Goal: Check status: Check status

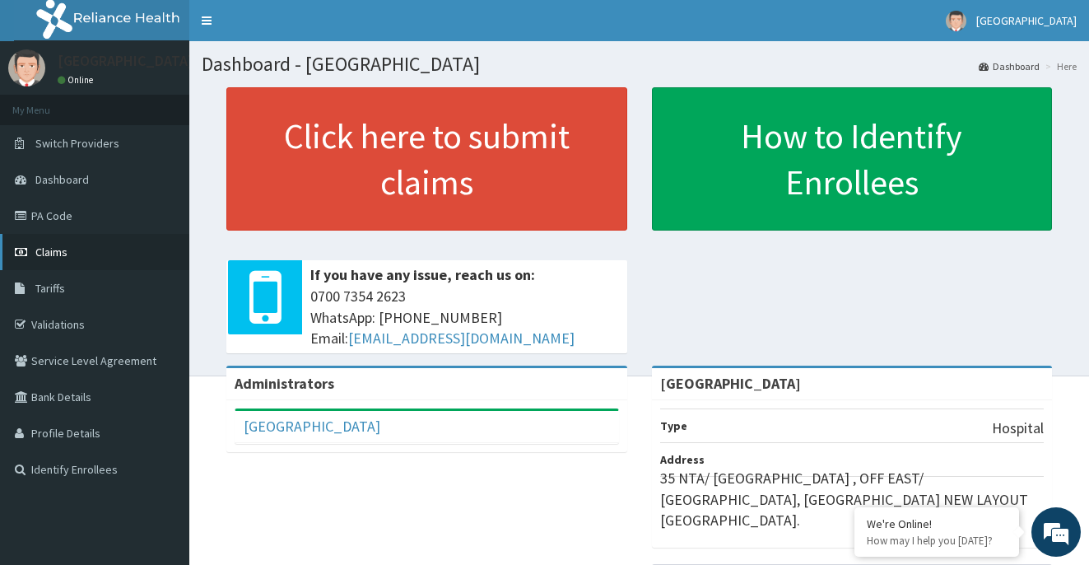
click at [67, 245] on span "Claims" at bounding box center [51, 252] width 32 height 15
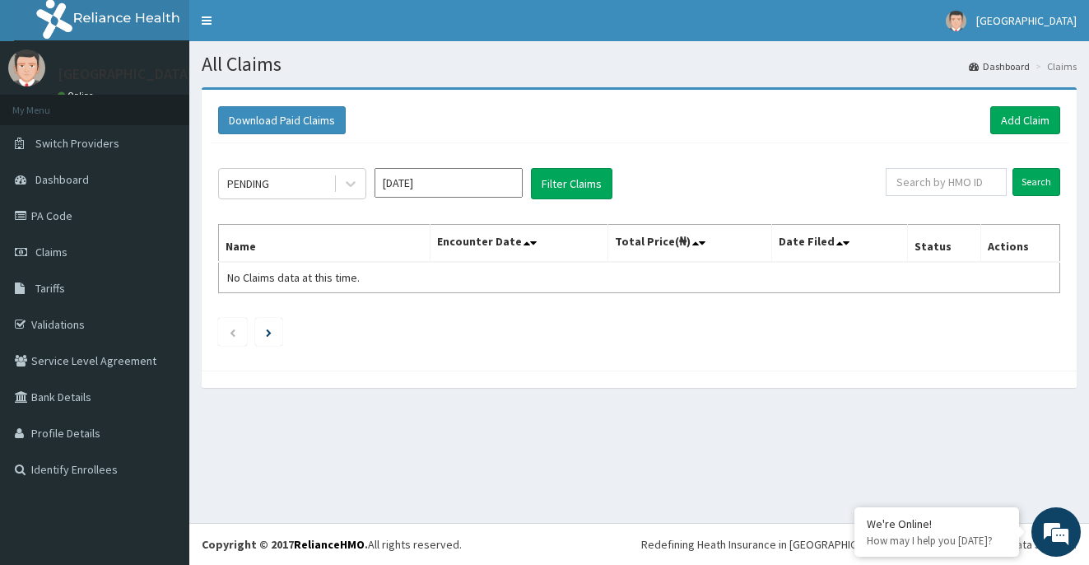
click at [452, 198] on div "Aug 2025" at bounding box center [449, 183] width 148 height 31
click at [450, 187] on input "Aug 2025" at bounding box center [449, 183] width 148 height 30
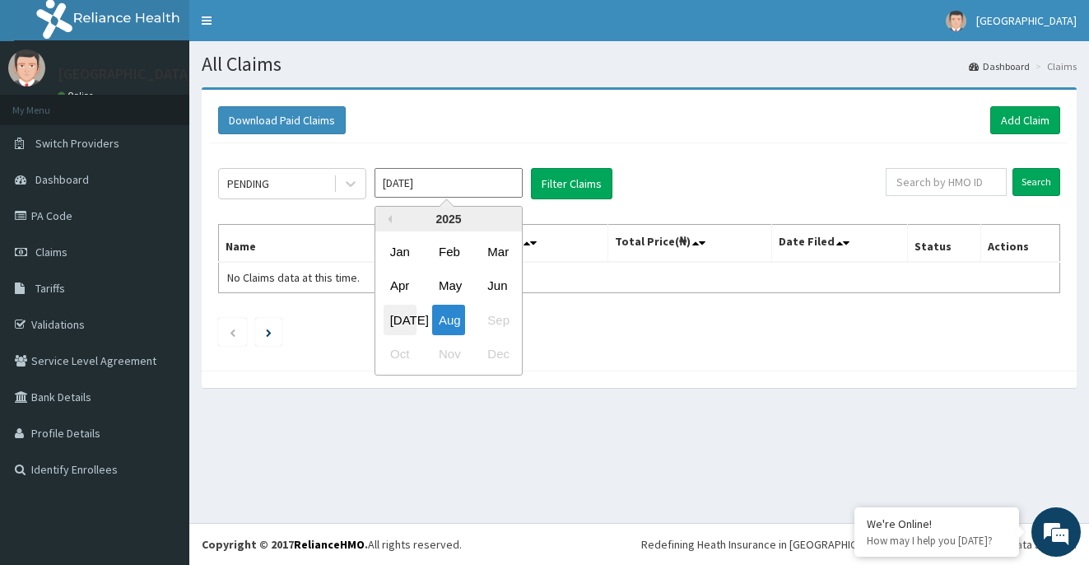
click at [401, 322] on div "Jul" at bounding box center [400, 320] width 33 height 30
type input "Jul 2025"
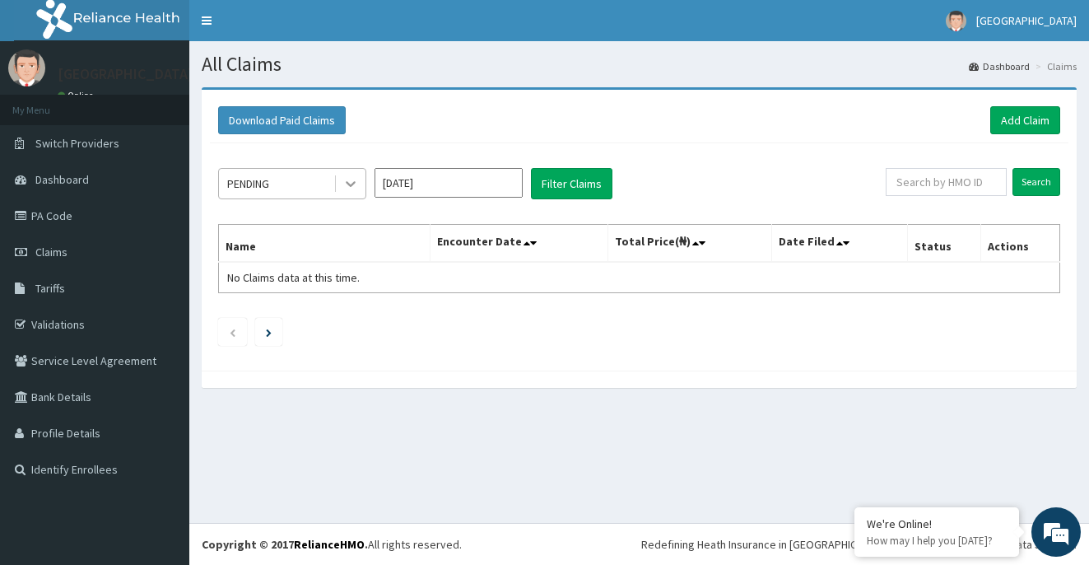
click at [350, 182] on icon at bounding box center [350, 183] width 16 height 16
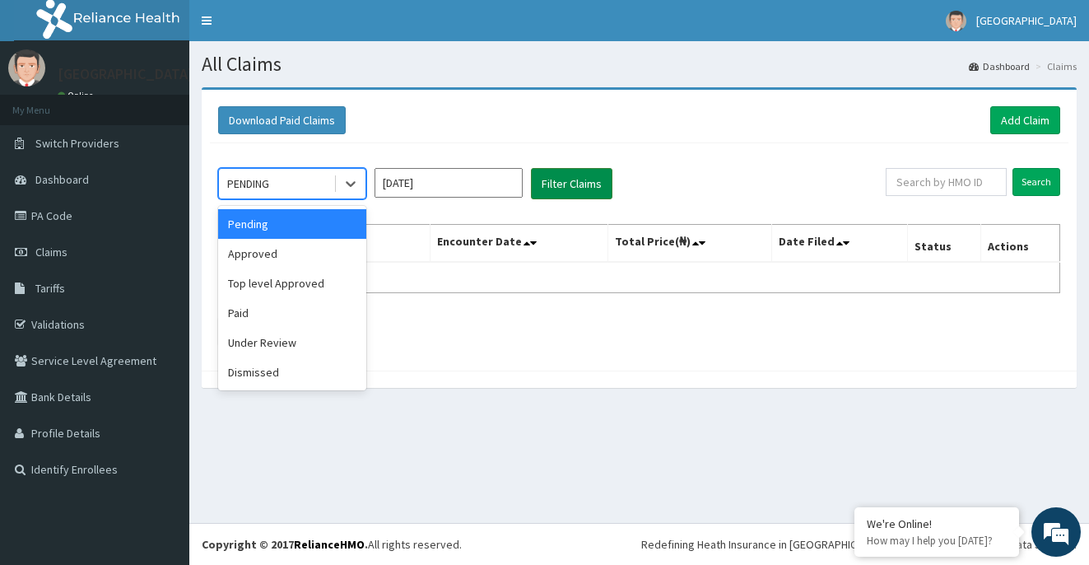
click at [564, 186] on button "Filter Claims" at bounding box center [572, 183] width 82 height 31
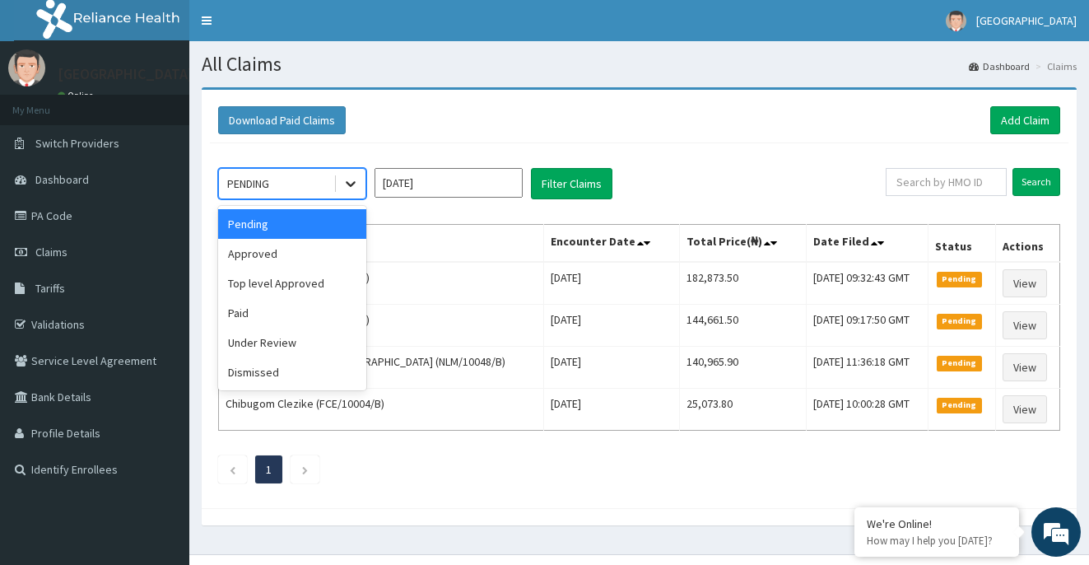
click at [346, 178] on icon at bounding box center [350, 183] width 16 height 16
click at [318, 254] on div "Approved" at bounding box center [292, 254] width 148 height 30
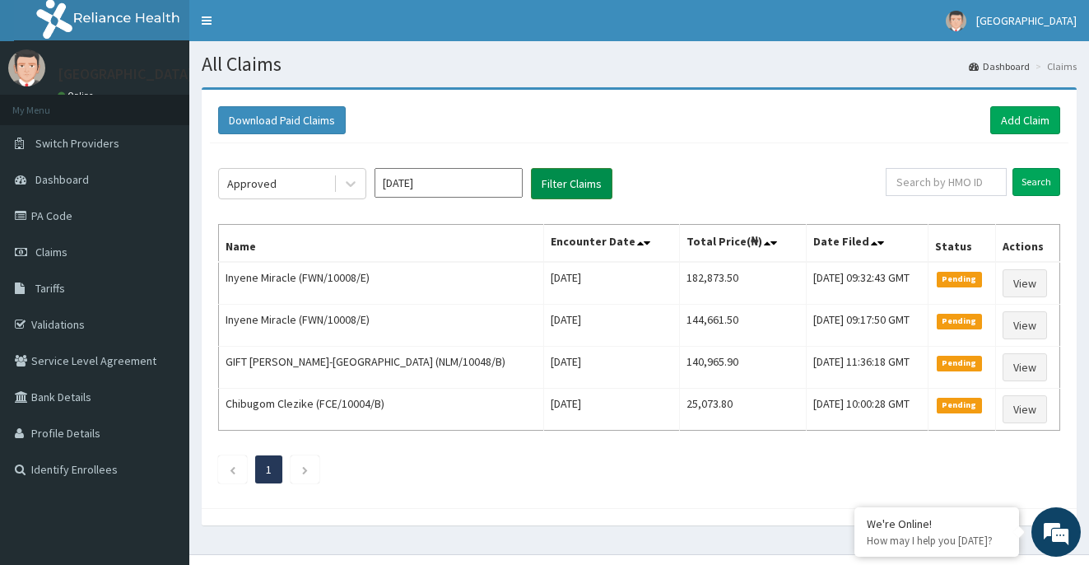
click at [565, 178] on button "Filter Claims" at bounding box center [572, 183] width 82 height 31
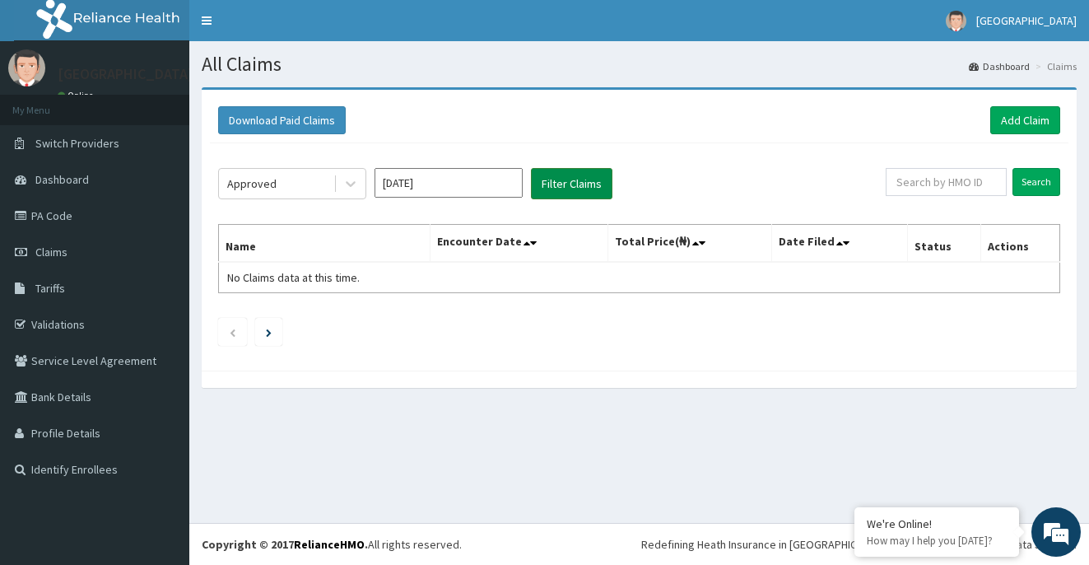
click at [565, 178] on button "Filter Claims" at bounding box center [572, 183] width 82 height 31
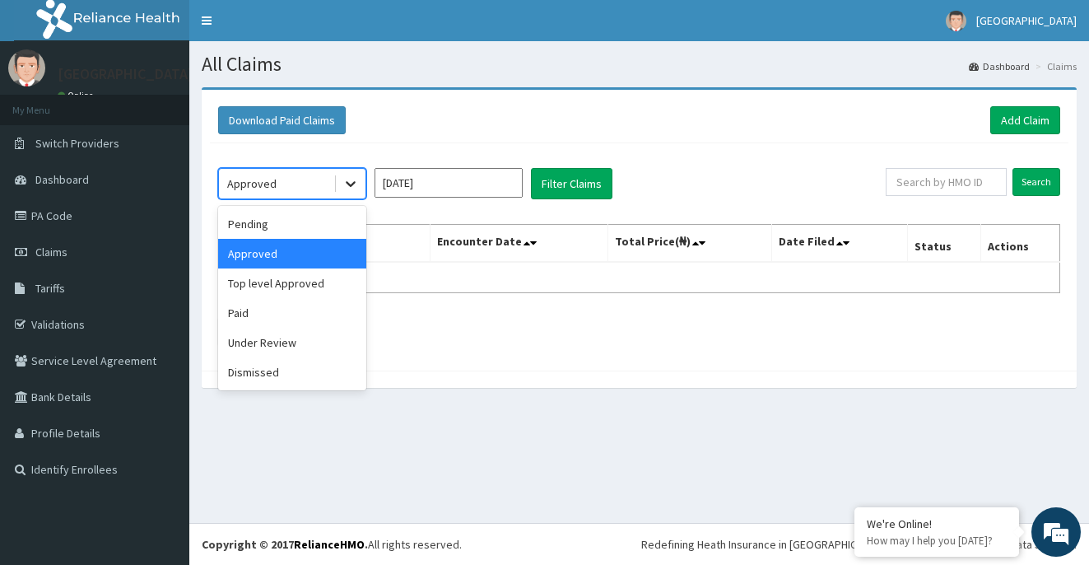
click at [356, 184] on icon at bounding box center [350, 183] width 16 height 16
click at [310, 288] on div "Top level Approved" at bounding box center [292, 283] width 148 height 30
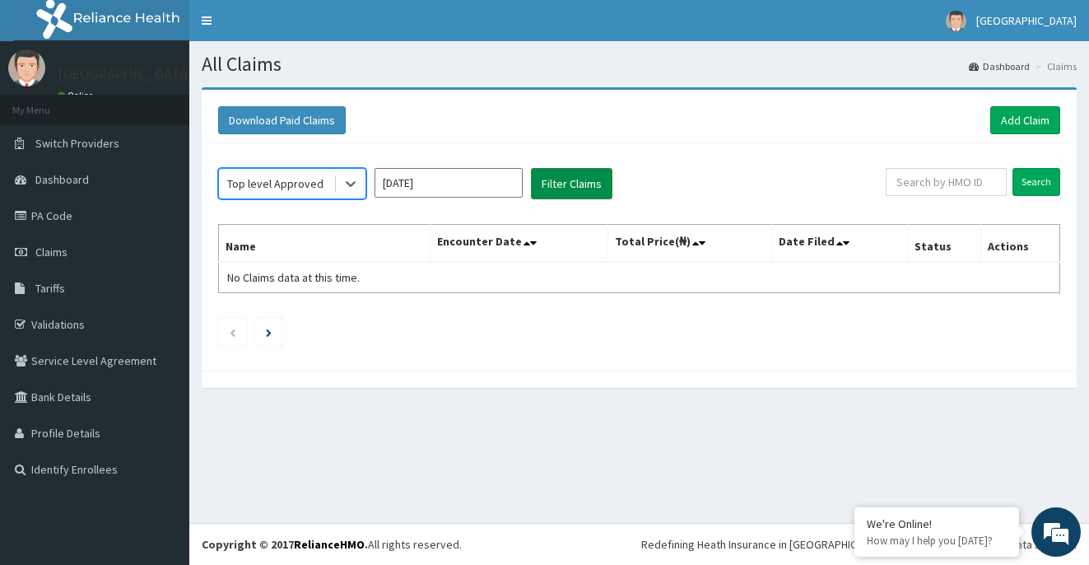
click at [573, 187] on button "Filter Claims" at bounding box center [572, 183] width 82 height 31
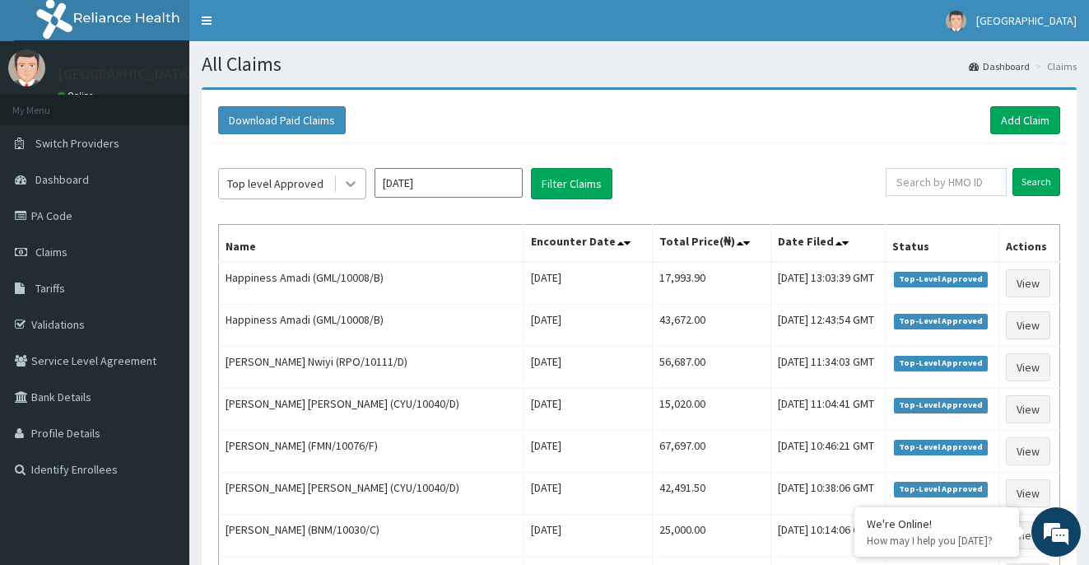
click at [350, 185] on icon at bounding box center [351, 185] width 10 height 6
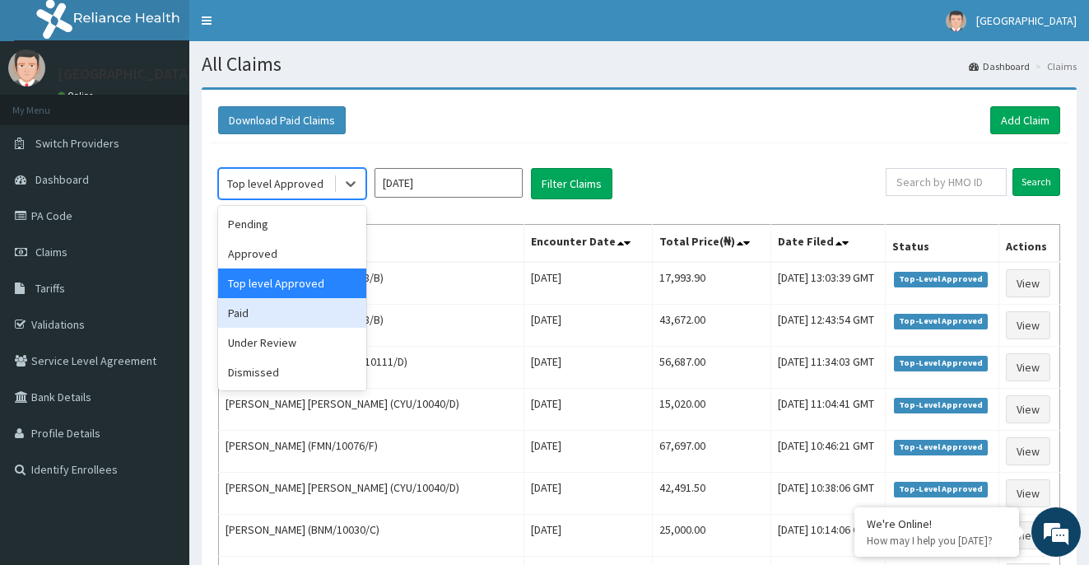
click at [310, 308] on div "Paid" at bounding box center [292, 313] width 148 height 30
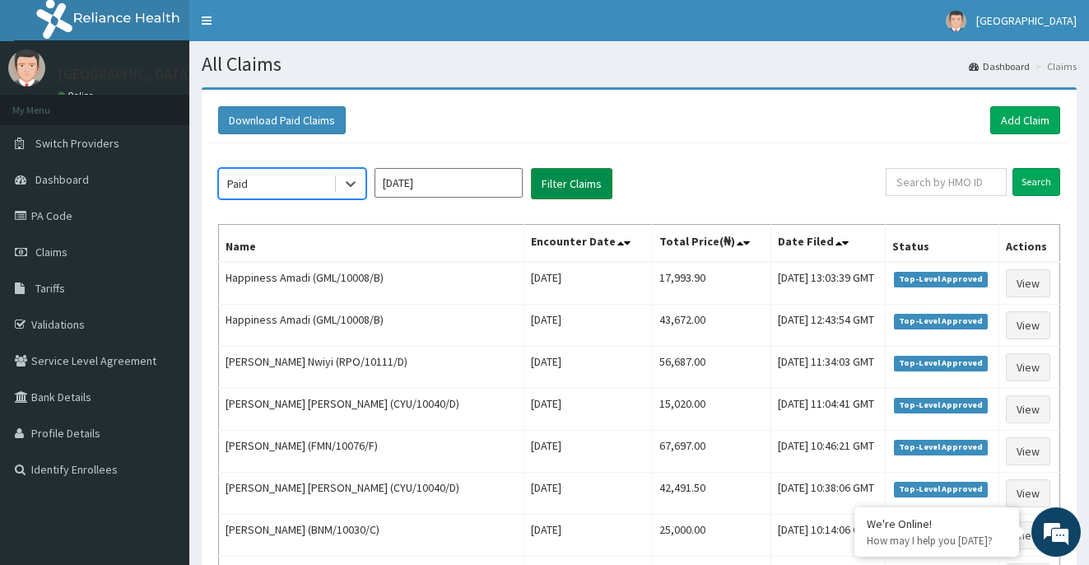
click at [553, 189] on button "Filter Claims" at bounding box center [572, 183] width 82 height 31
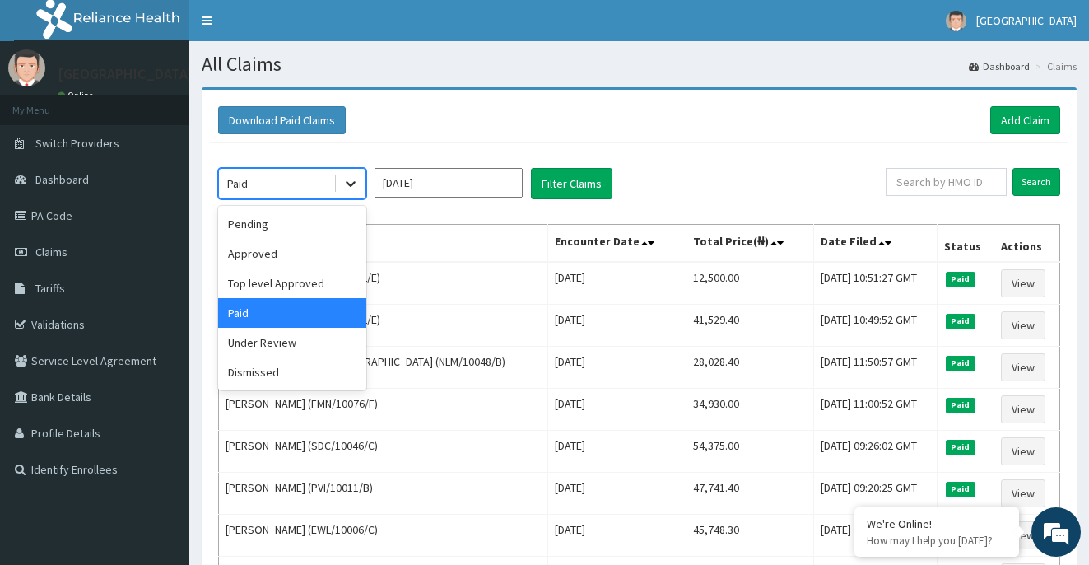
click at [352, 189] on icon at bounding box center [350, 183] width 16 height 16
click at [314, 345] on div "Under Review" at bounding box center [292, 343] width 148 height 30
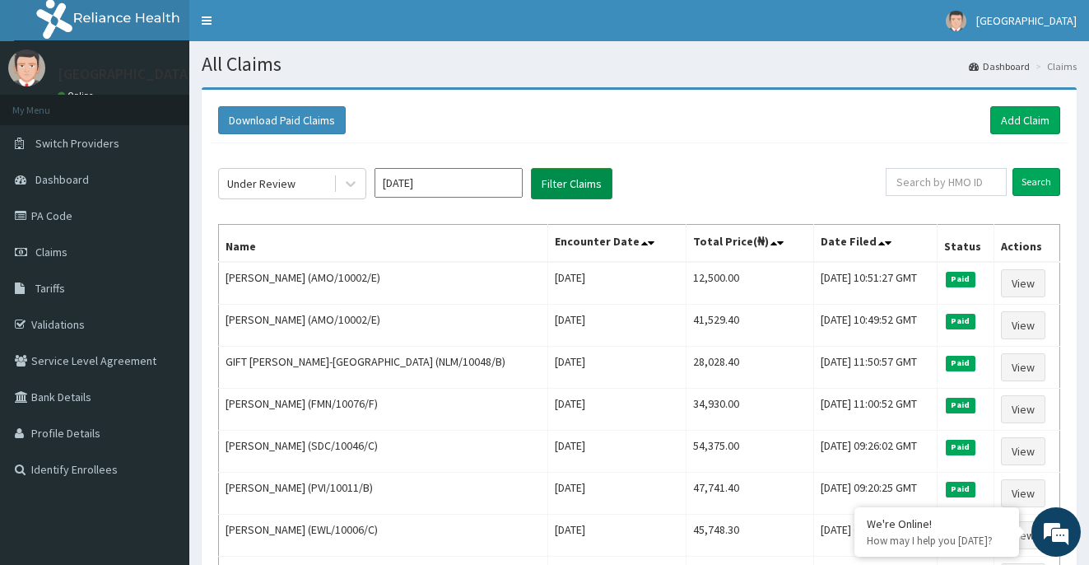
click at [587, 175] on button "Filter Claims" at bounding box center [572, 183] width 82 height 31
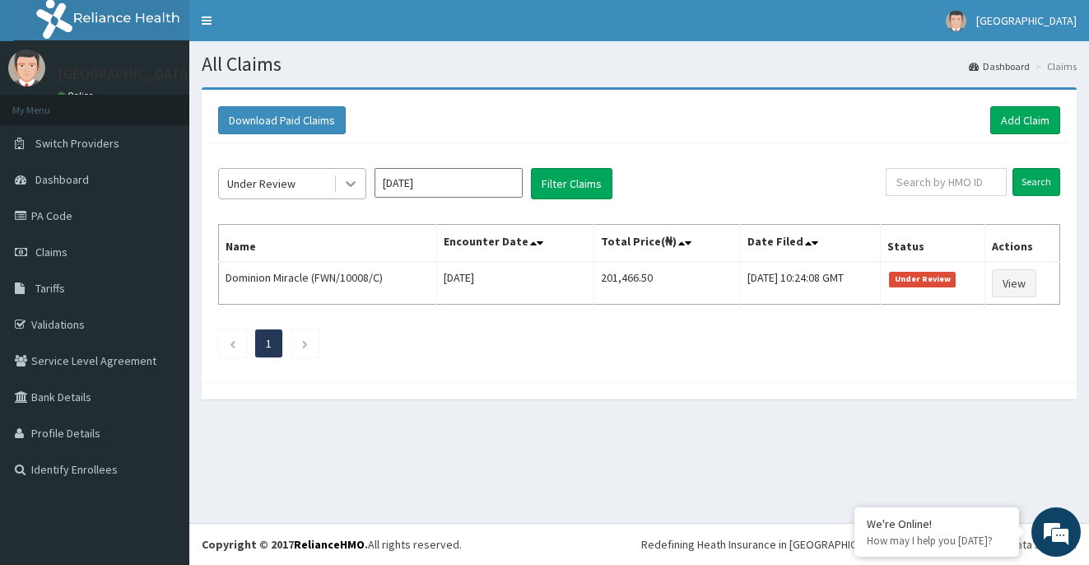
click at [345, 187] on icon at bounding box center [350, 183] width 16 height 16
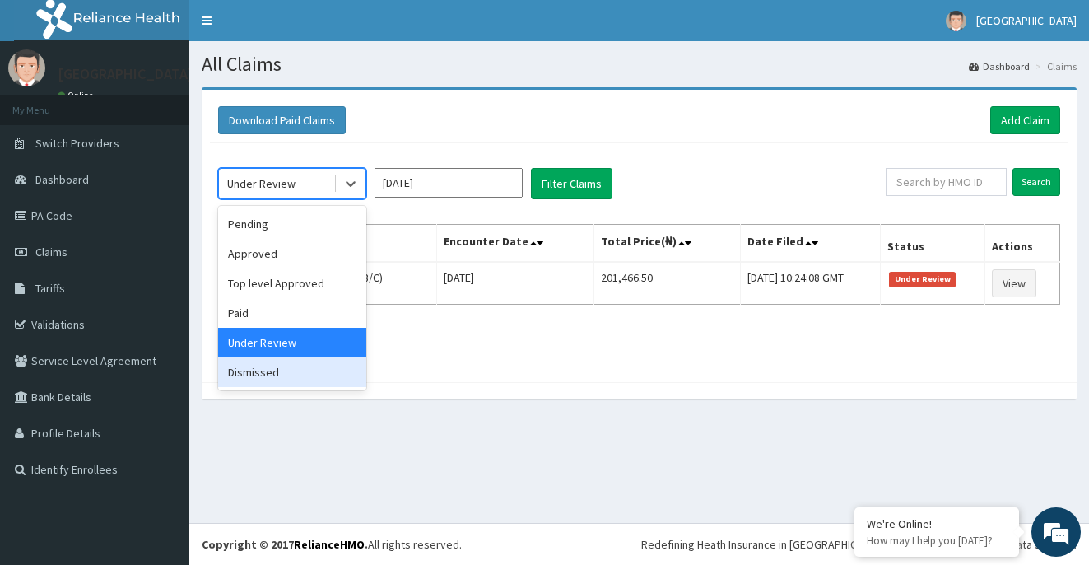
click at [292, 366] on div "Dismissed" at bounding box center [292, 372] width 148 height 30
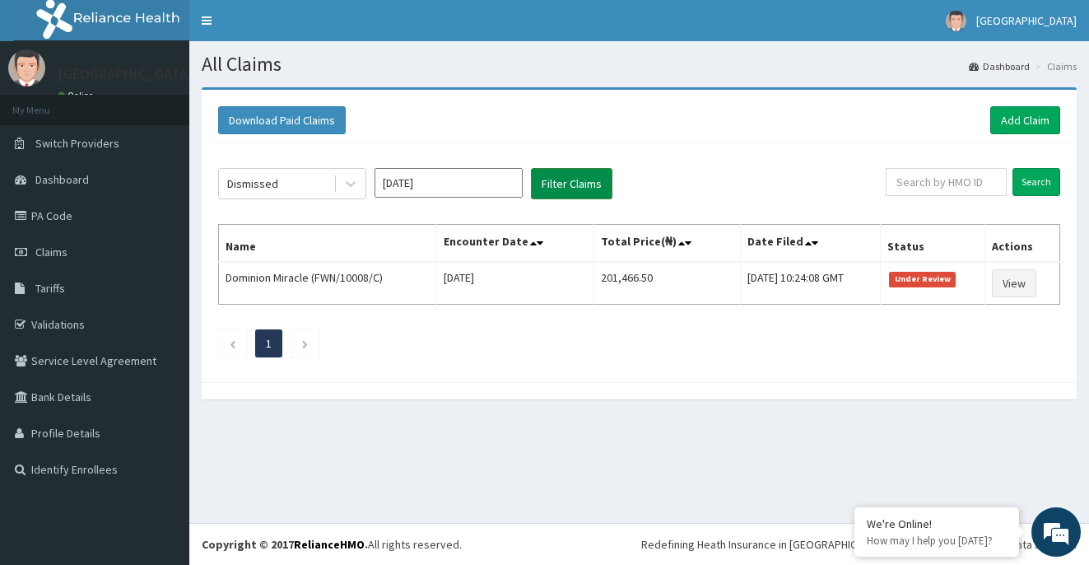
click at [572, 184] on button "Filter Claims" at bounding box center [572, 183] width 82 height 31
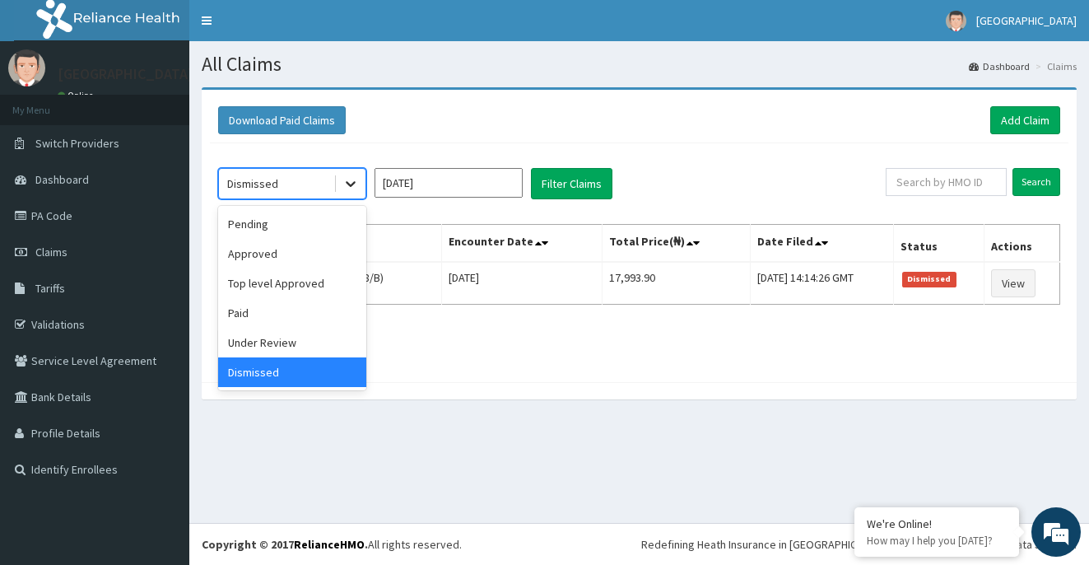
click at [357, 180] on icon at bounding box center [350, 183] width 16 height 16
click at [305, 263] on div "Approved" at bounding box center [292, 254] width 148 height 30
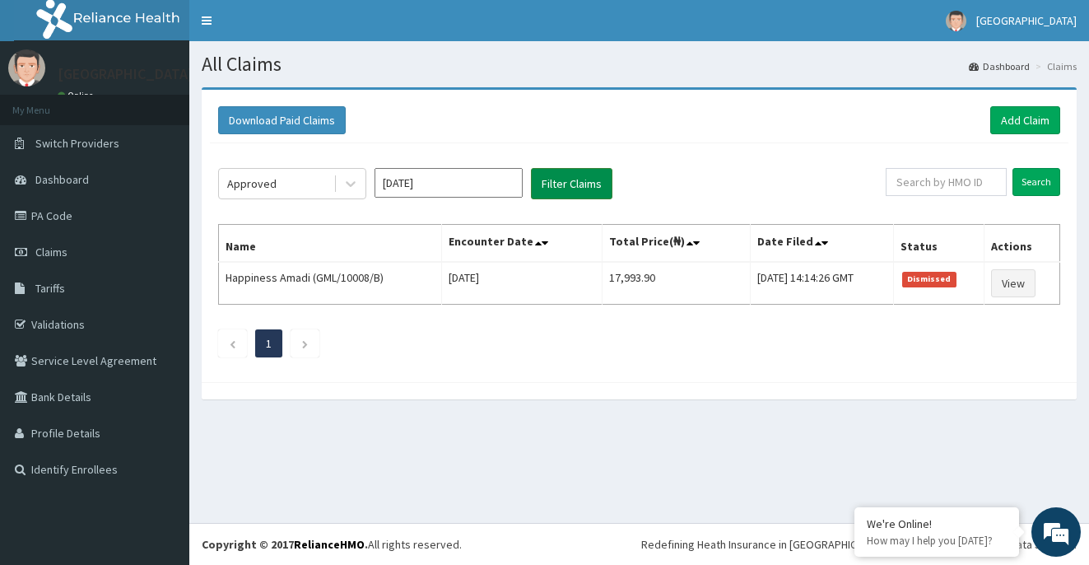
click at [577, 172] on button "Filter Claims" at bounding box center [572, 183] width 82 height 31
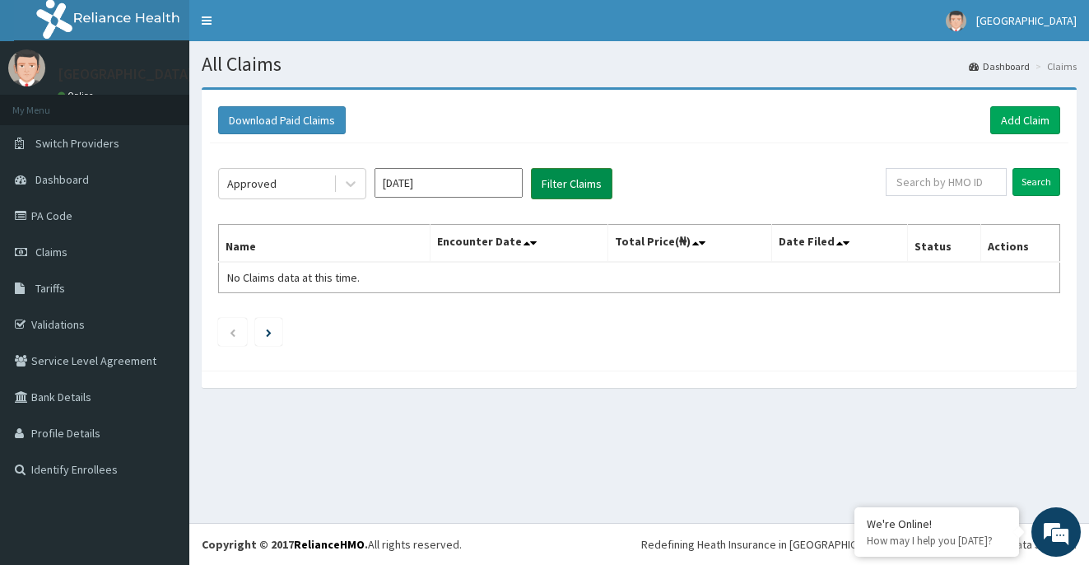
click at [577, 172] on button "Filter Claims" at bounding box center [572, 183] width 82 height 31
